Goal: Task Accomplishment & Management: Manage account settings

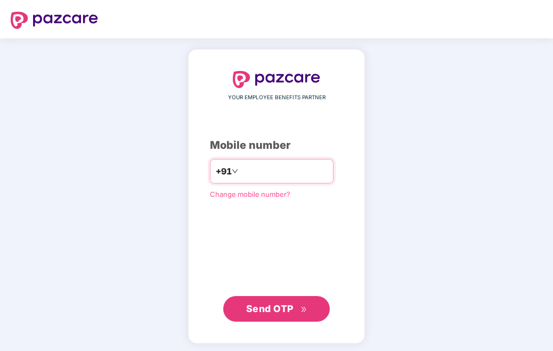
type input "**********"
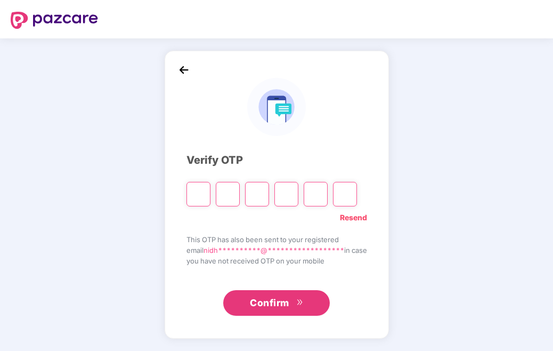
type input "*"
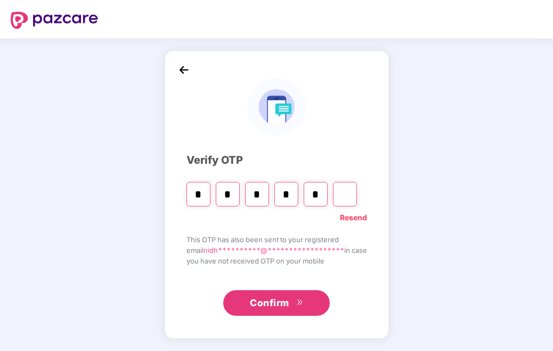
type input "*"
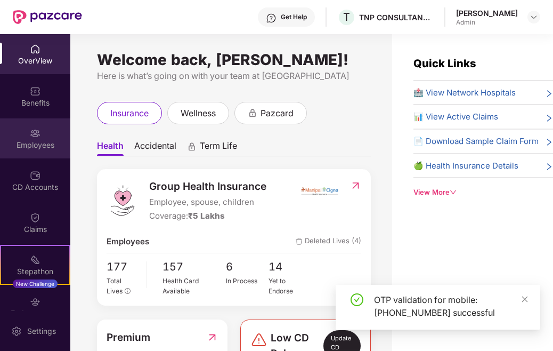
click at [47, 133] on div "Employees" at bounding box center [35, 138] width 70 height 40
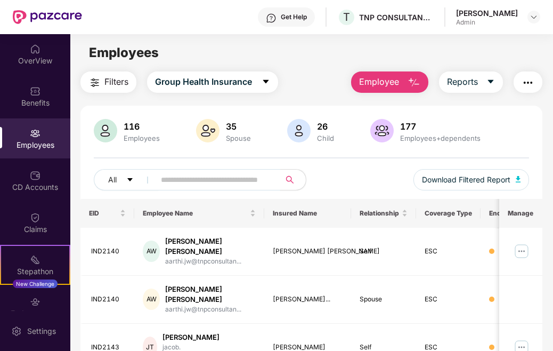
click at [200, 179] on input "text" at bounding box center [213, 180] width 105 height 16
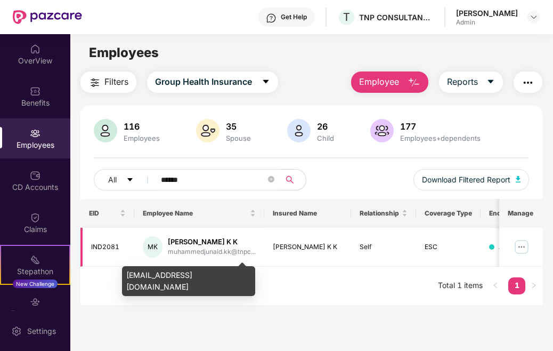
type input "******"
click at [223, 251] on div "muhammedjunaid.kk@tnpc..." at bounding box center [212, 252] width 88 height 10
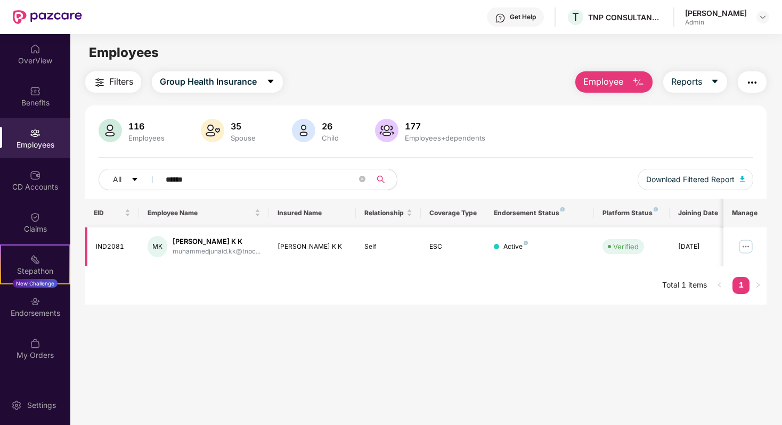
click at [552, 249] on img at bounding box center [745, 246] width 17 height 17
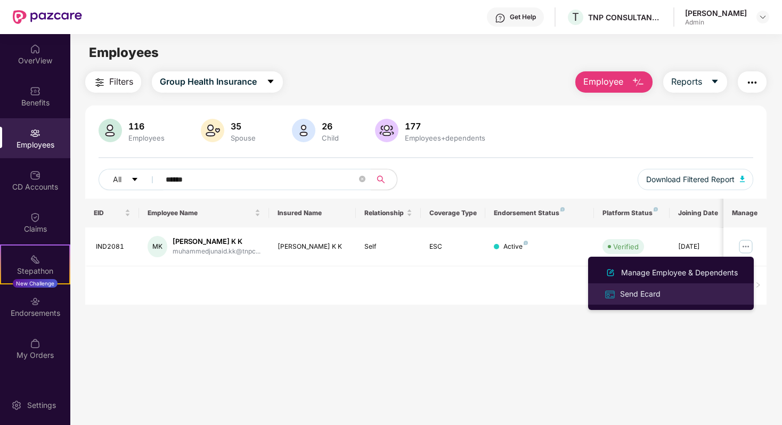
click at [552, 292] on div "Send Ecard" at bounding box center [640, 294] width 45 height 12
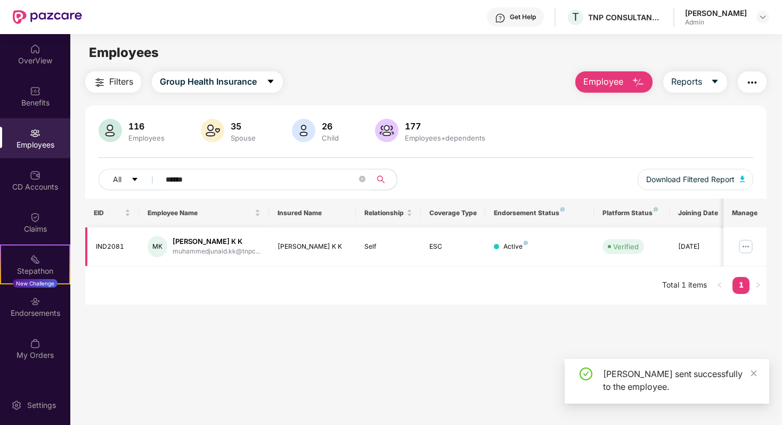
click at [257, 245] on div "[PERSON_NAME] K K" at bounding box center [217, 242] width 88 height 10
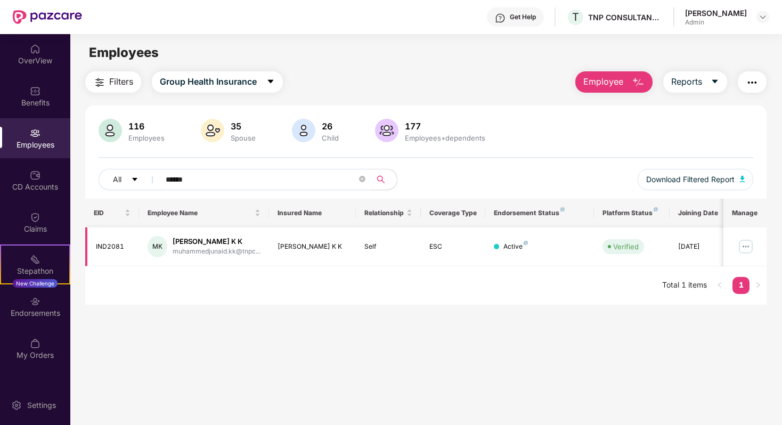
click at [552, 248] on img at bounding box center [745, 246] width 17 height 17
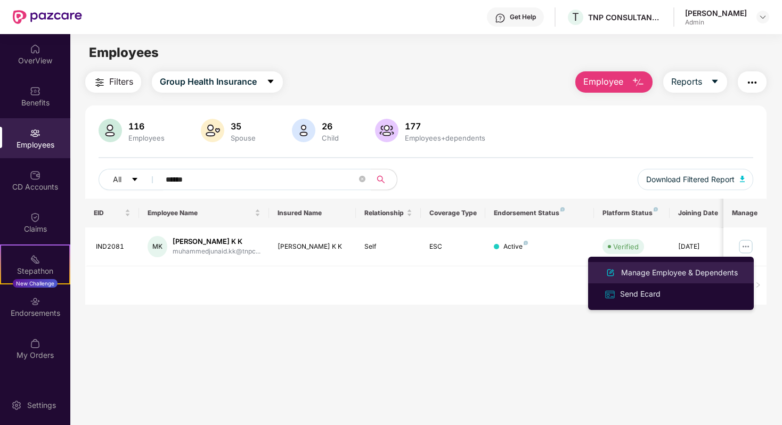
click at [552, 276] on div "Manage Employee & Dependents" at bounding box center [679, 273] width 121 height 12
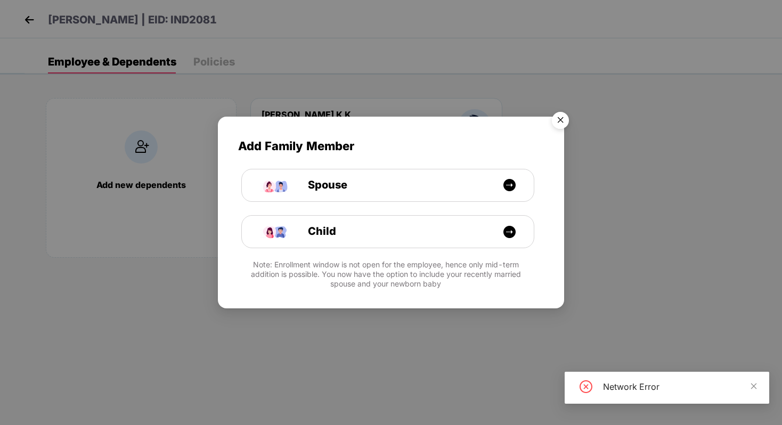
click at [552, 117] on img "Close" at bounding box center [561, 122] width 30 height 30
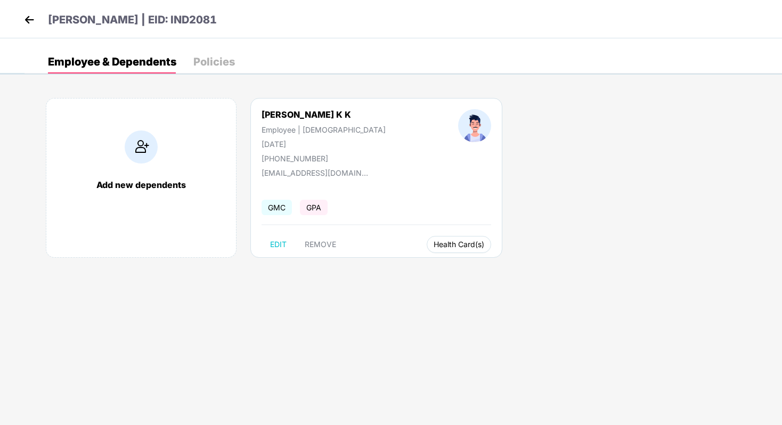
click at [437, 243] on span "Health Card(s)" at bounding box center [459, 244] width 51 height 5
click at [497, 271] on img at bounding box center [494, 266] width 11 height 11
